Goal: Information Seeking & Learning: Understand process/instructions

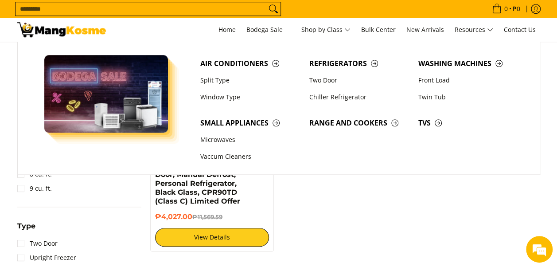
scroll to position [408, 0]
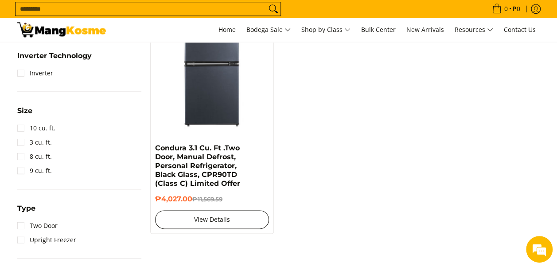
click at [222, 220] on link "View Details" at bounding box center [212, 219] width 114 height 19
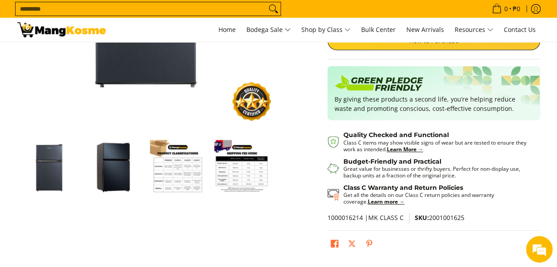
scroll to position [185, 0]
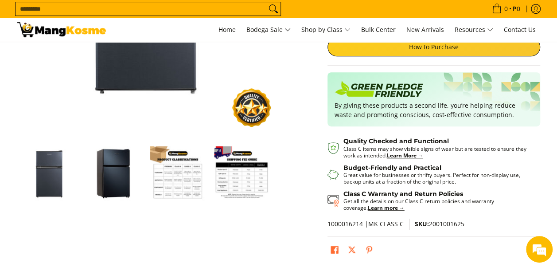
click at [179, 174] on img "Condura 3.1 Cu. Ft .Two Door, Manual Defrost, Personal Refrigerator, Black Glas…" at bounding box center [177, 173] width 55 height 55
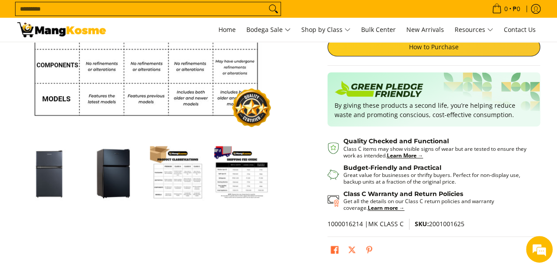
click at [53, 180] on img "condura-3.1-cubic-feet-refrigerator-class-c-full-view-mang-kosme" at bounding box center [49, 173] width 55 height 55
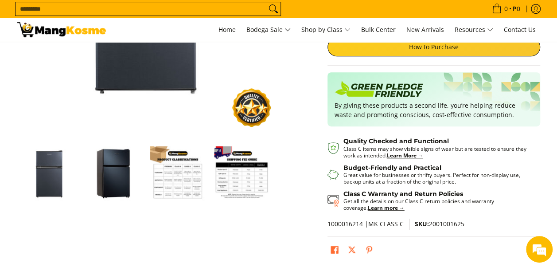
click at [117, 176] on img "Condura 3.1 Cu. Ft .Two Door, Manual Defrost, Personal Refrigerator, Black Glas…" at bounding box center [113, 173] width 55 height 55
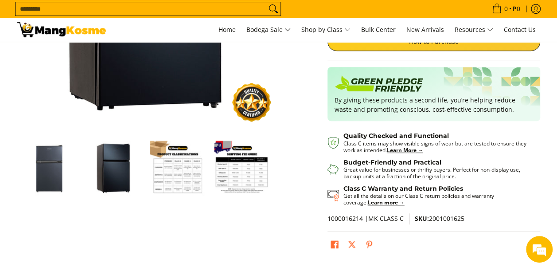
scroll to position [189, 0]
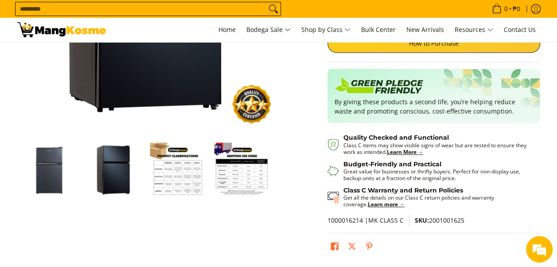
click at [123, 179] on img "Condura 3.1 Cu. Ft .Two Door, Manual Defrost, Personal Refrigerator, Black Glas…" at bounding box center [113, 169] width 55 height 55
click at [119, 174] on img "Condura 3.1 Cu. Ft .Two Door, Manual Defrost, Personal Refrigerator, Black Glas…" at bounding box center [113, 169] width 55 height 55
click at [59, 171] on img "condura-3.1-cubic-feet-refrigerator-class-c-full-view-mang-kosme" at bounding box center [49, 169] width 55 height 55
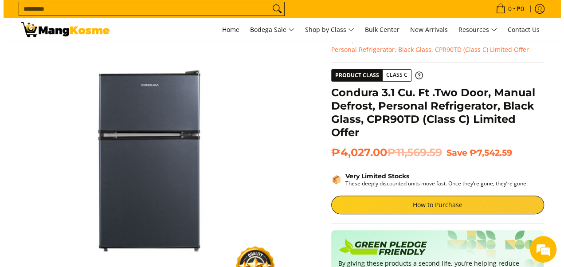
scroll to position [26, 0]
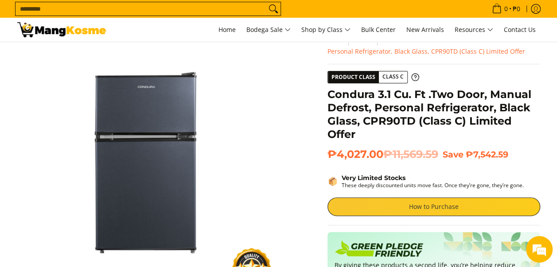
click at [440, 208] on link "How to Purchase" at bounding box center [433, 206] width 213 height 19
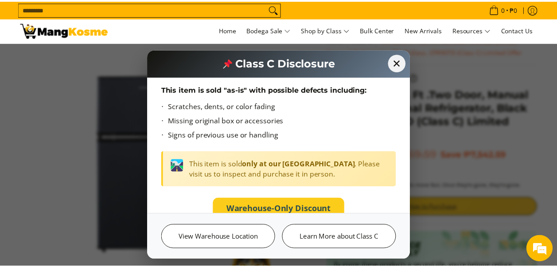
scroll to position [55, 0]
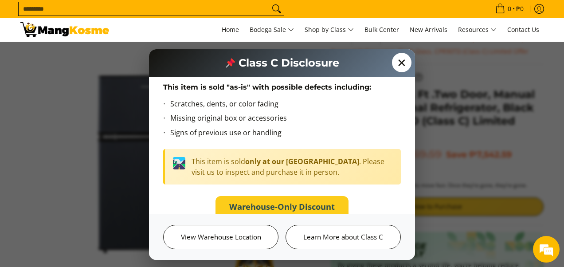
click at [401, 63] on span "✕" at bounding box center [401, 62] width 19 height 19
